Goal: Task Accomplishment & Management: Manage account settings

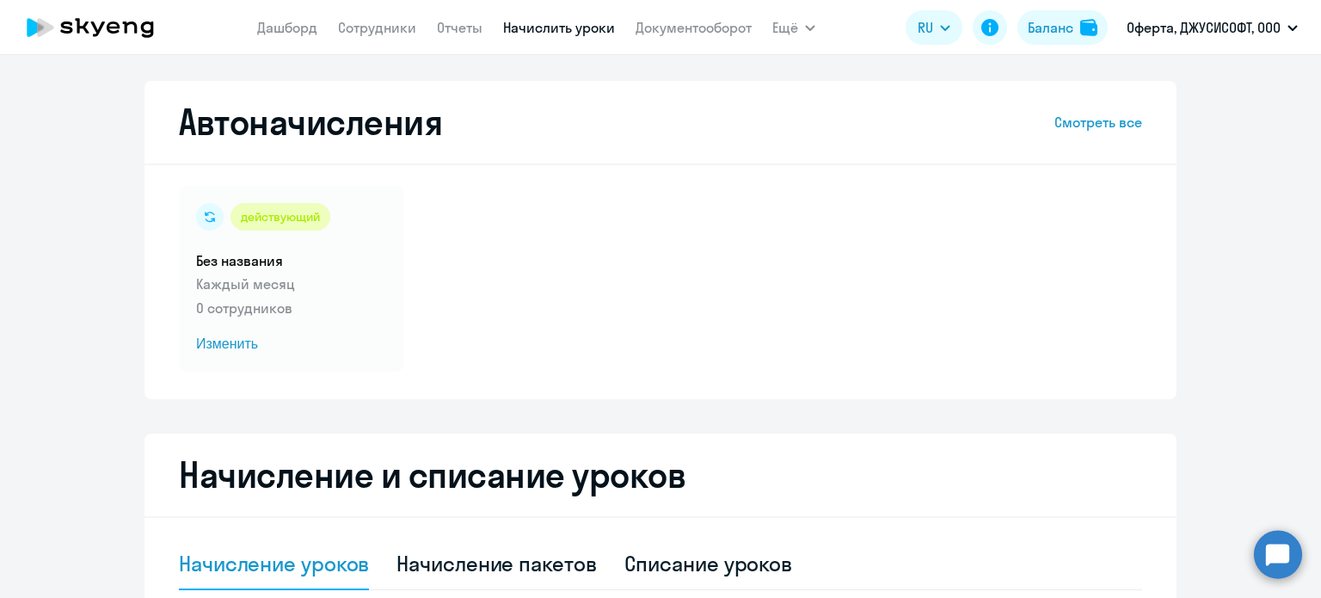
select select "10"
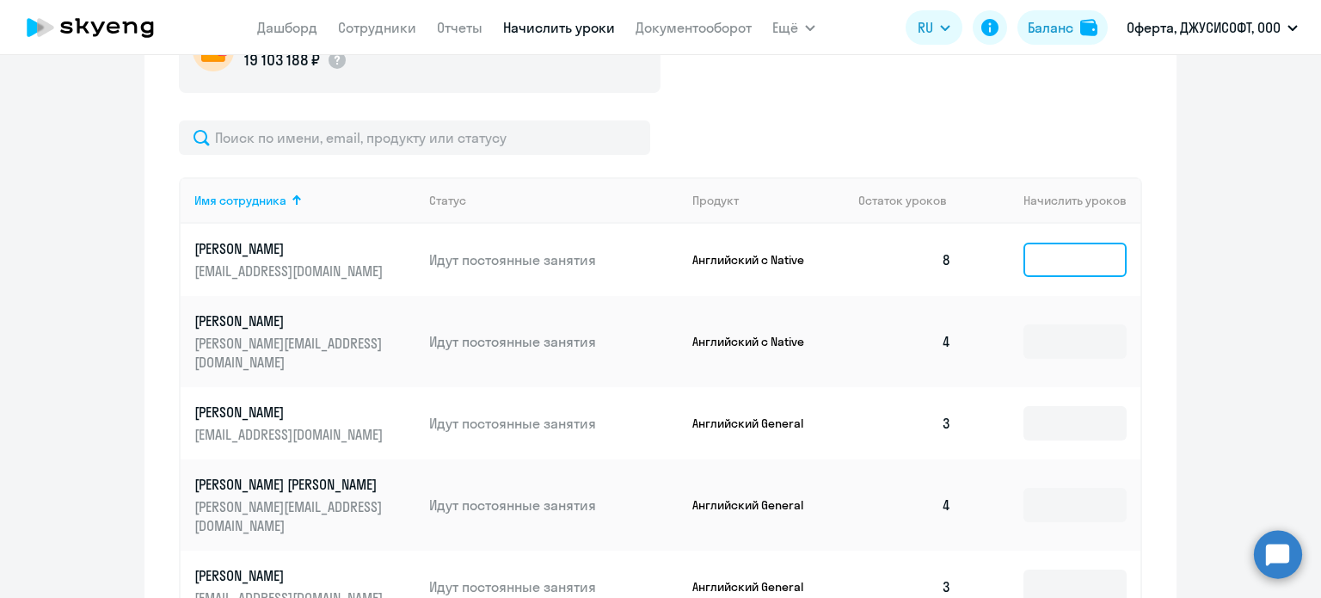
click at [1091, 269] on input at bounding box center [1074, 260] width 103 height 34
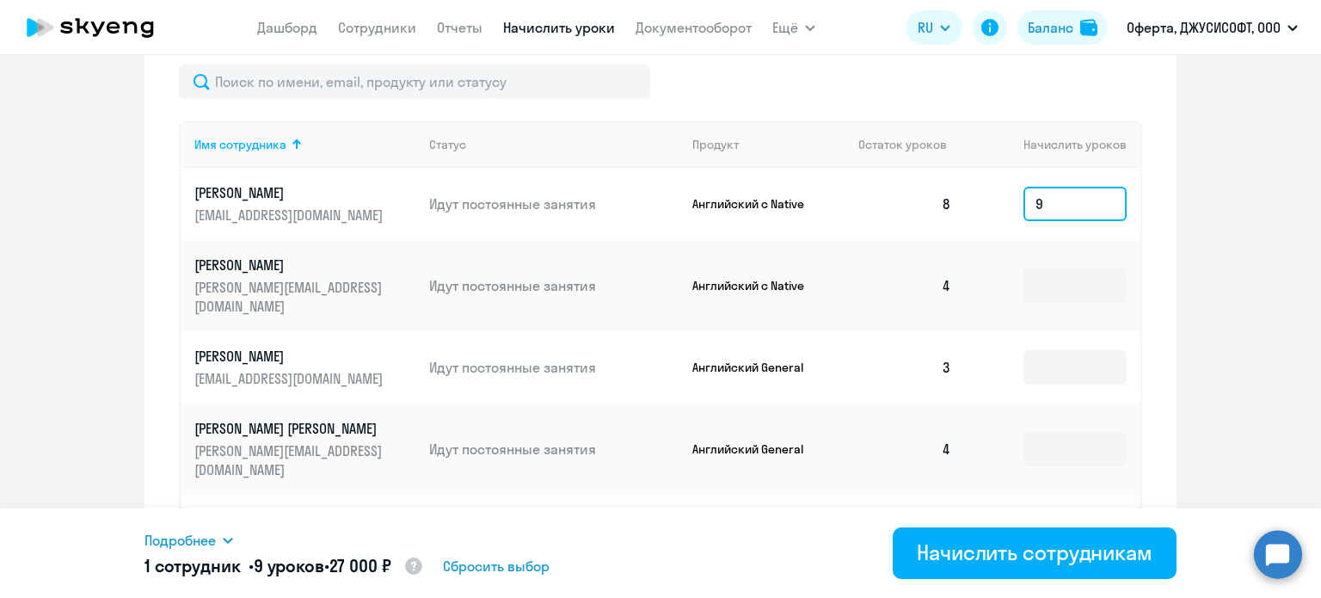
scroll to position [688, 0]
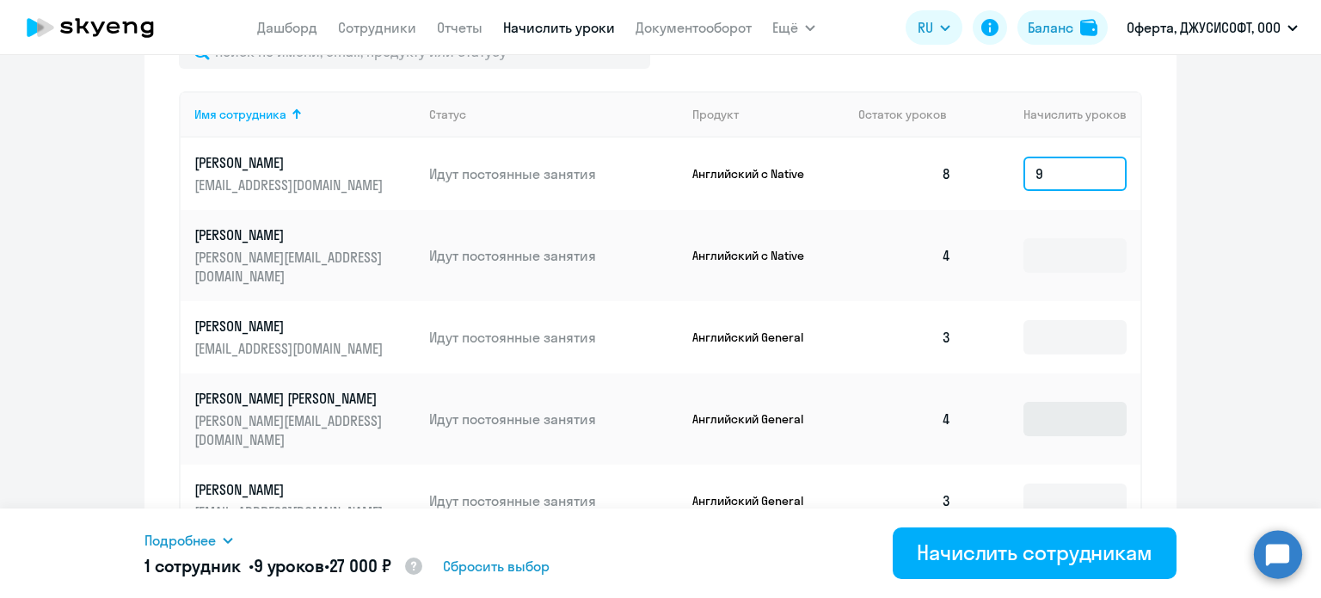
type input "9"
click at [1074, 402] on input at bounding box center [1074, 419] width 103 height 34
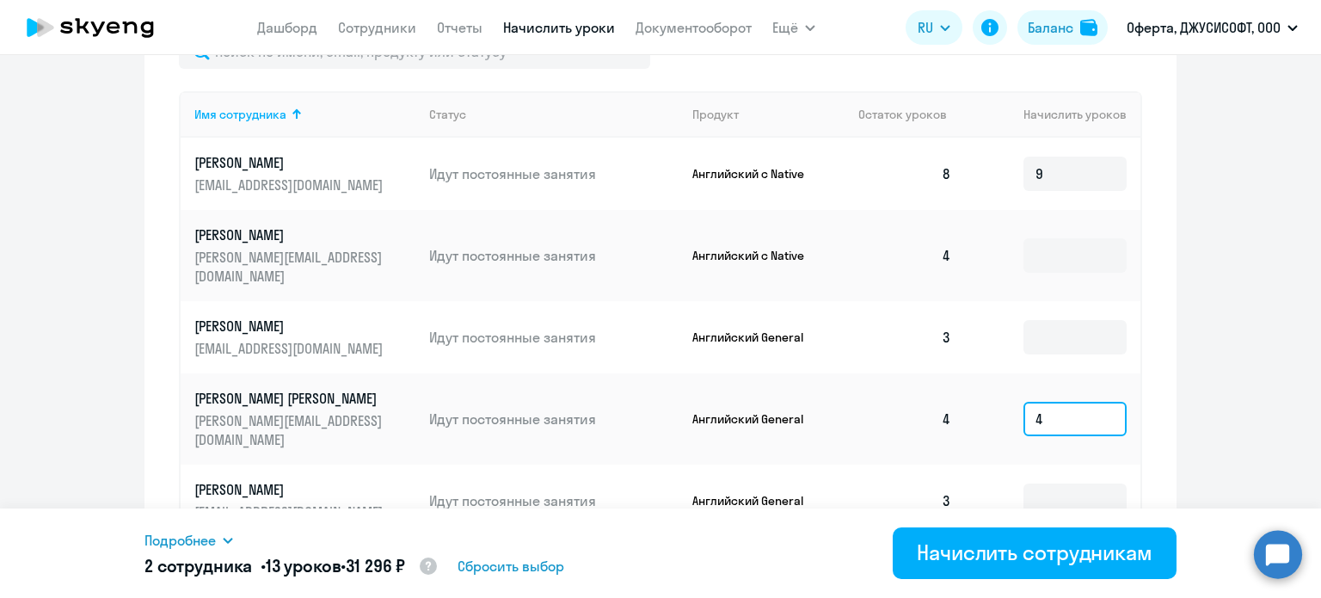
type input "4"
click at [1238, 309] on ng-component "Автоначисления Смотреть все действующий Без названия Каждый месяц 0 сотрудников…" at bounding box center [660, 120] width 1321 height 1455
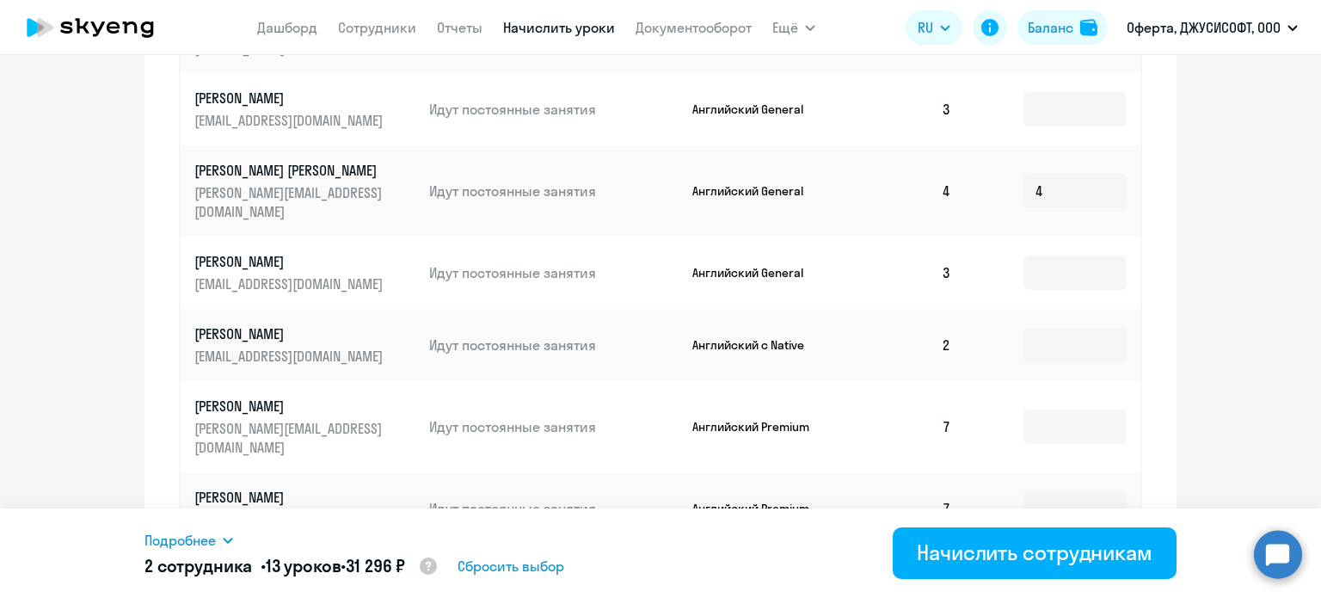
scroll to position [946, 0]
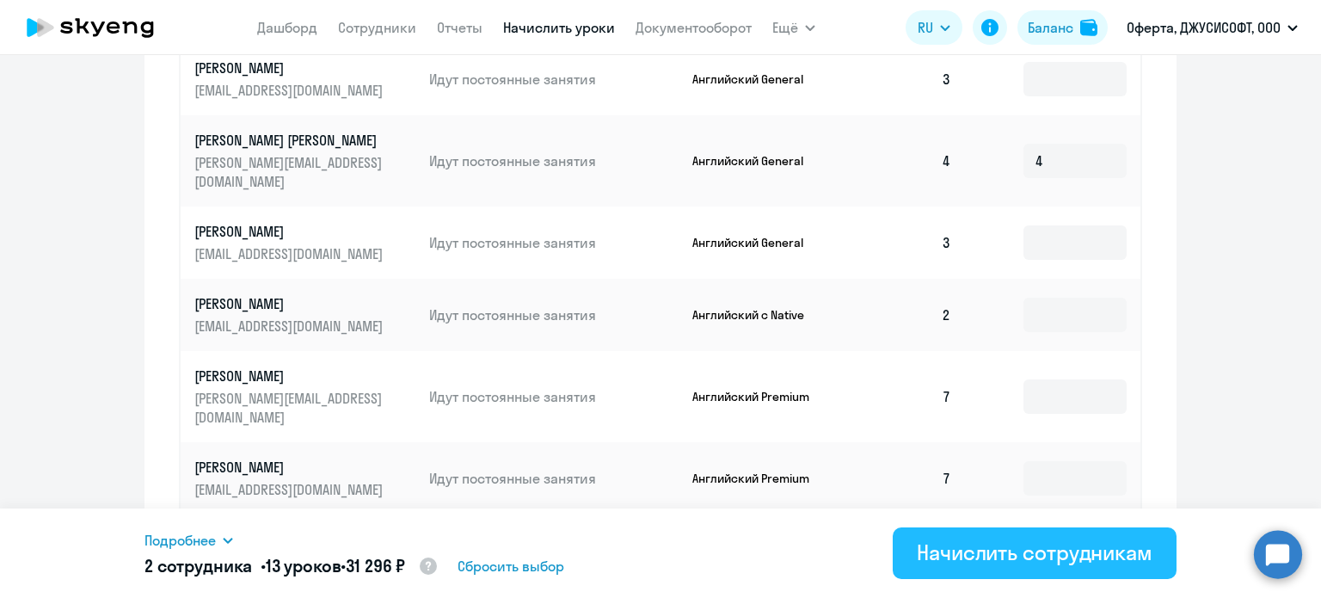
click at [1097, 548] on div "Начислить сотрудникам" at bounding box center [1035, 552] width 236 height 28
